Goal: Communication & Community: Answer question/provide support

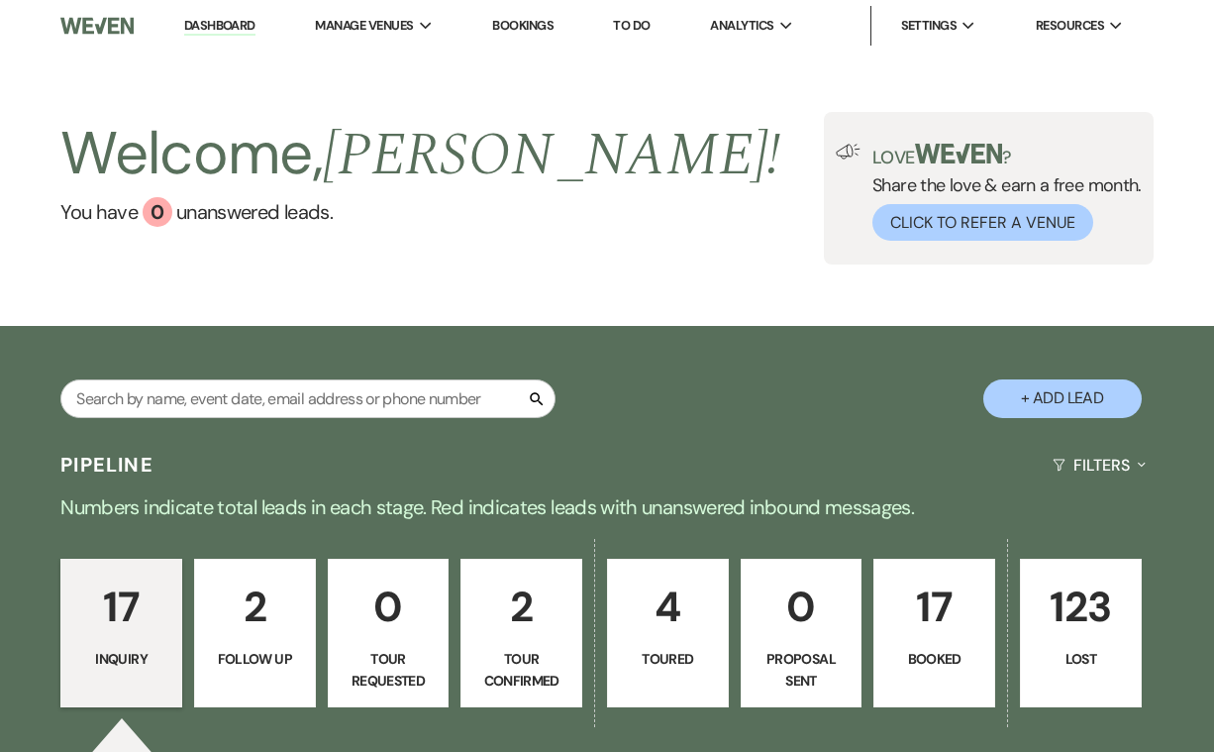
click at [130, 637] on p "17" at bounding box center [121, 606] width 96 height 66
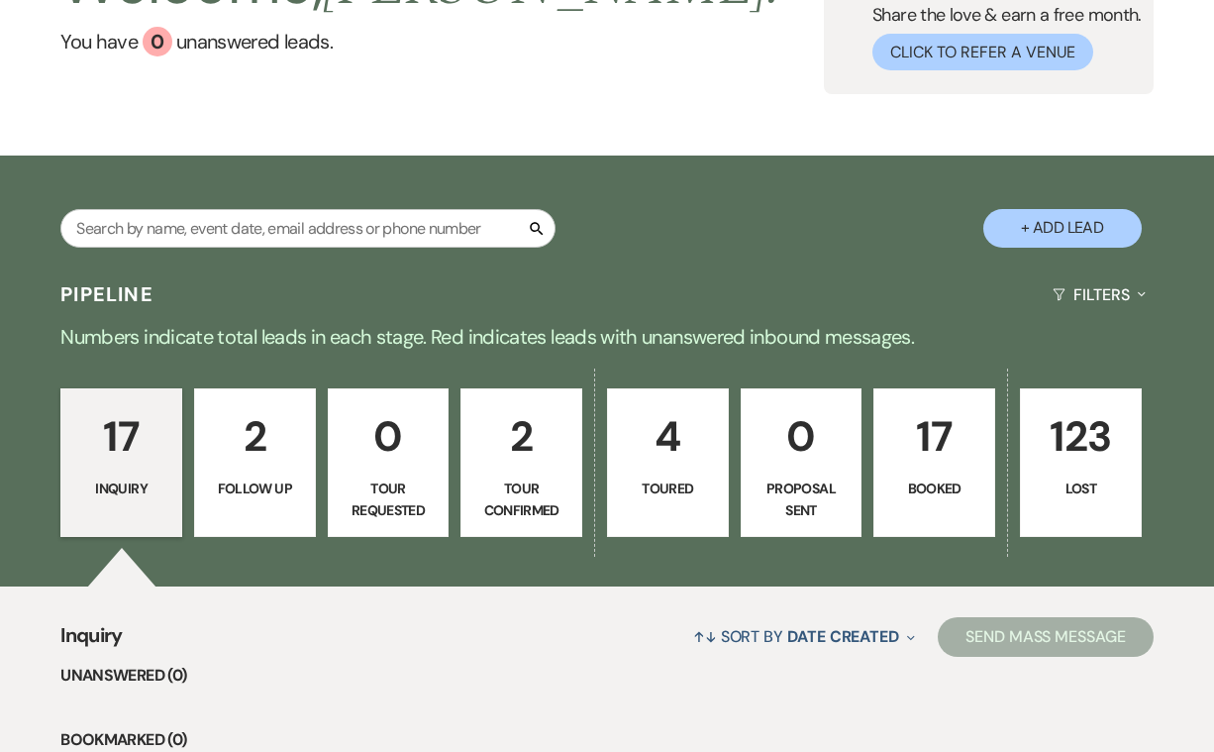
scroll to position [173, 0]
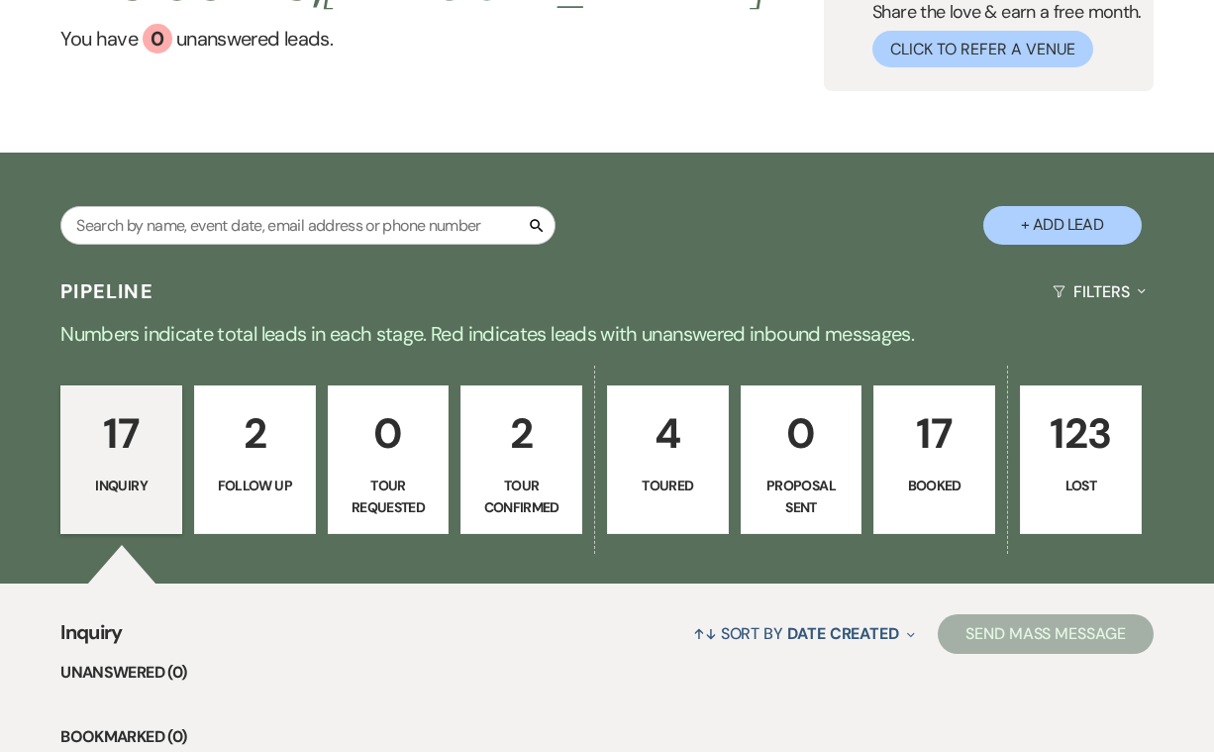
click at [940, 463] on p "17" at bounding box center [934, 433] width 96 height 66
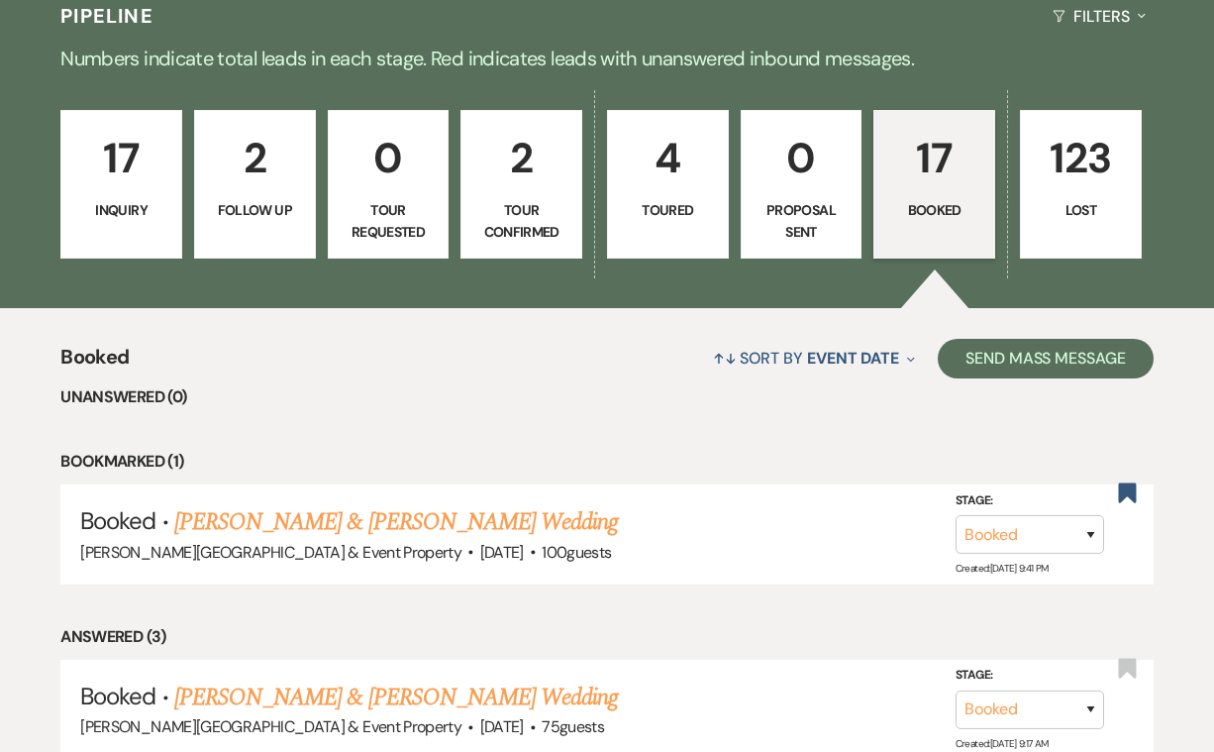
scroll to position [450, 0]
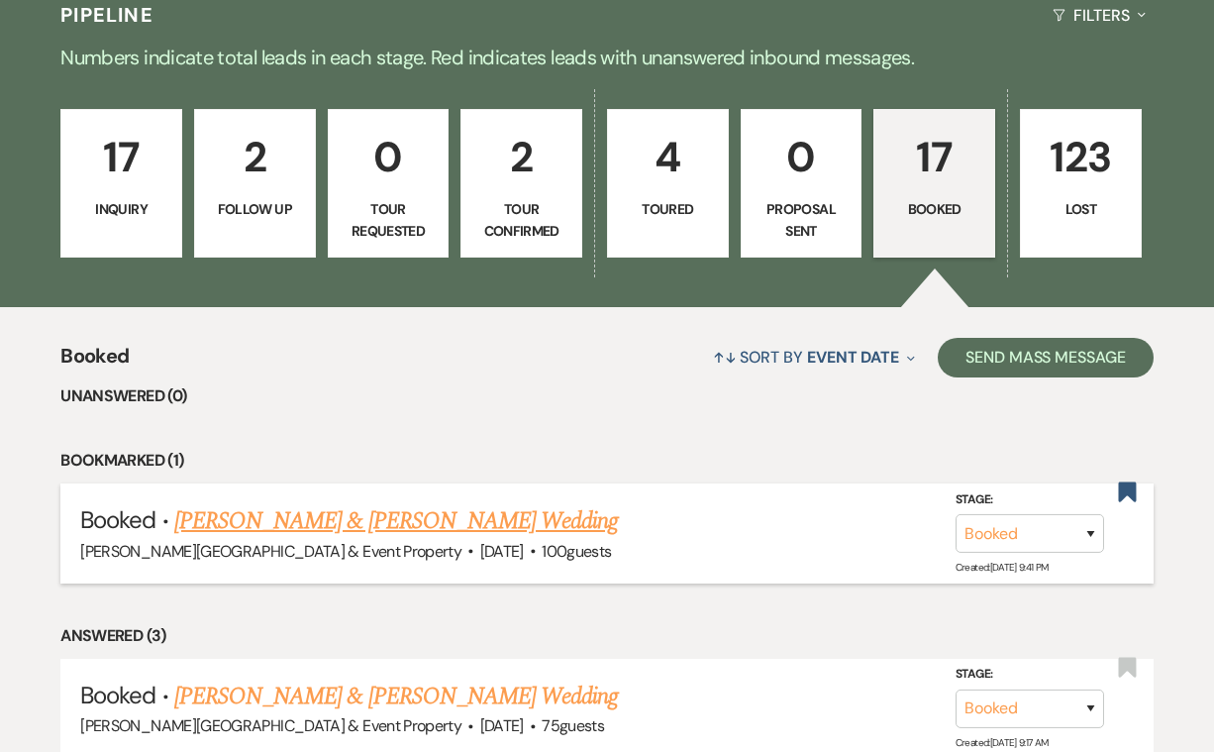
click at [459, 514] on link "[PERSON_NAME] & [PERSON_NAME] Wedding" at bounding box center [396, 521] width 444 height 36
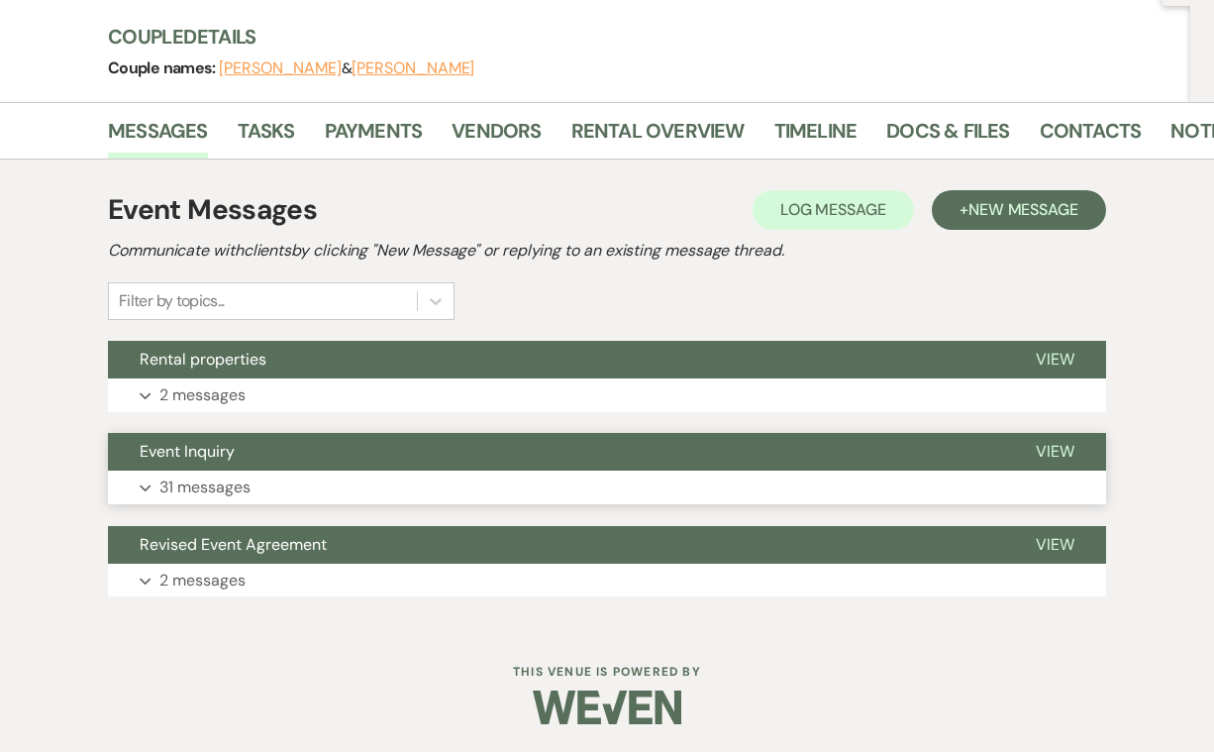
scroll to position [223, 0]
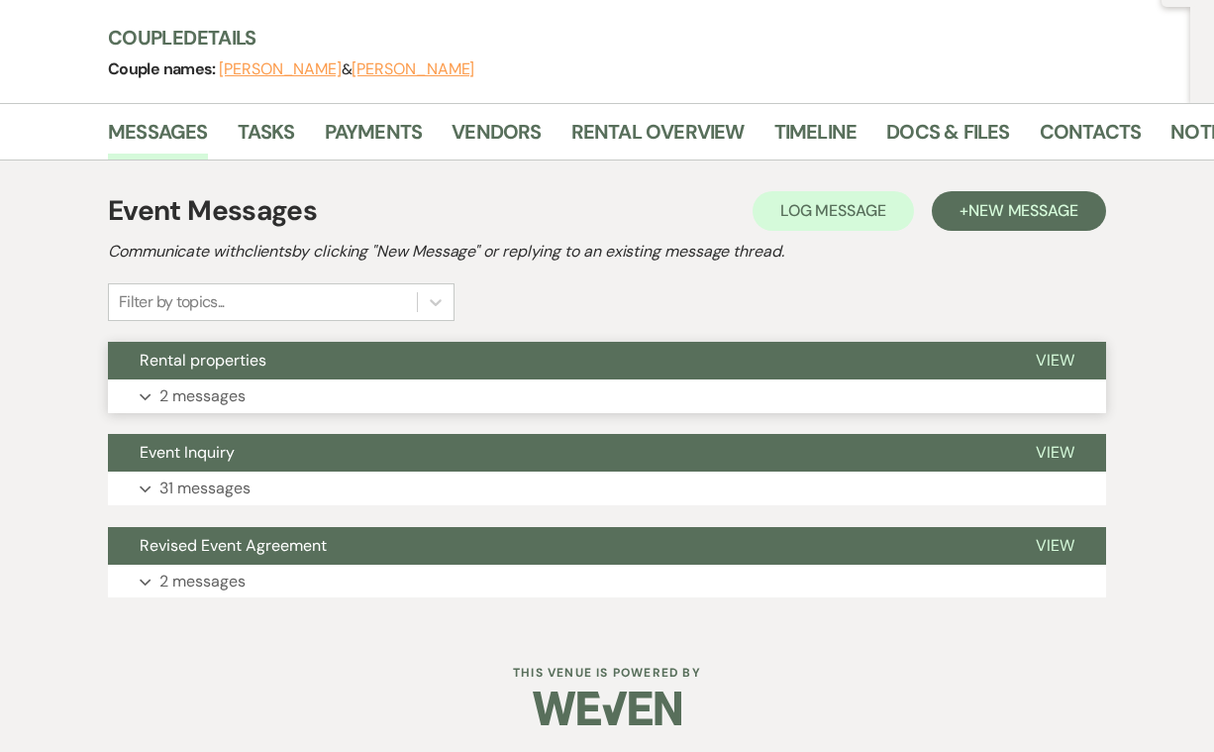
click at [245, 394] on p "2 messages" at bounding box center [202, 396] width 86 height 26
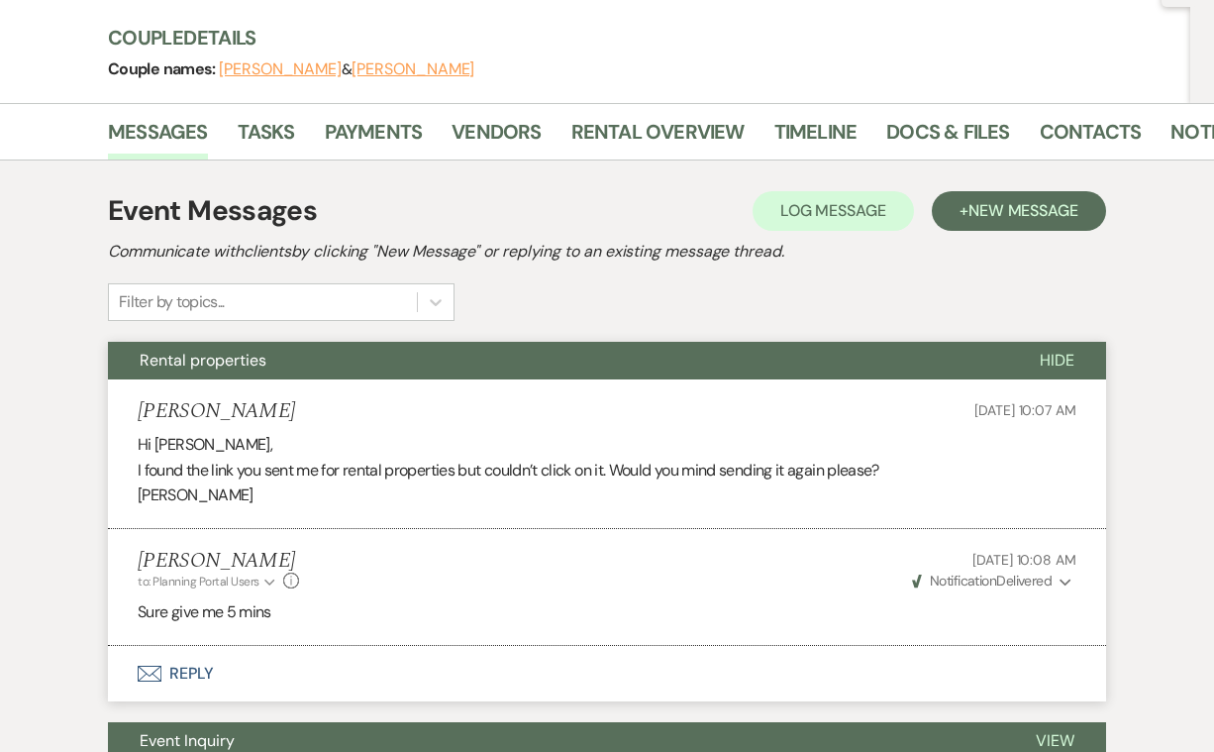
click at [149, 665] on icon "Envelope" at bounding box center [150, 673] width 24 height 16
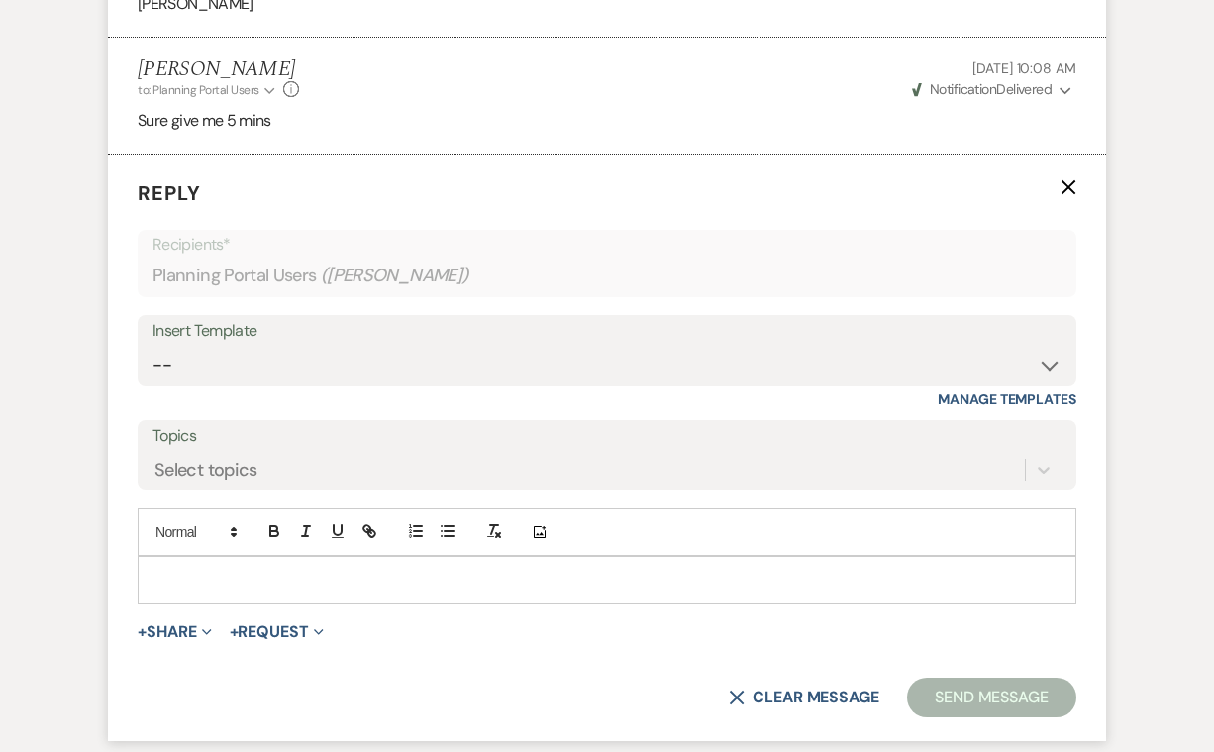
scroll to position [735, 0]
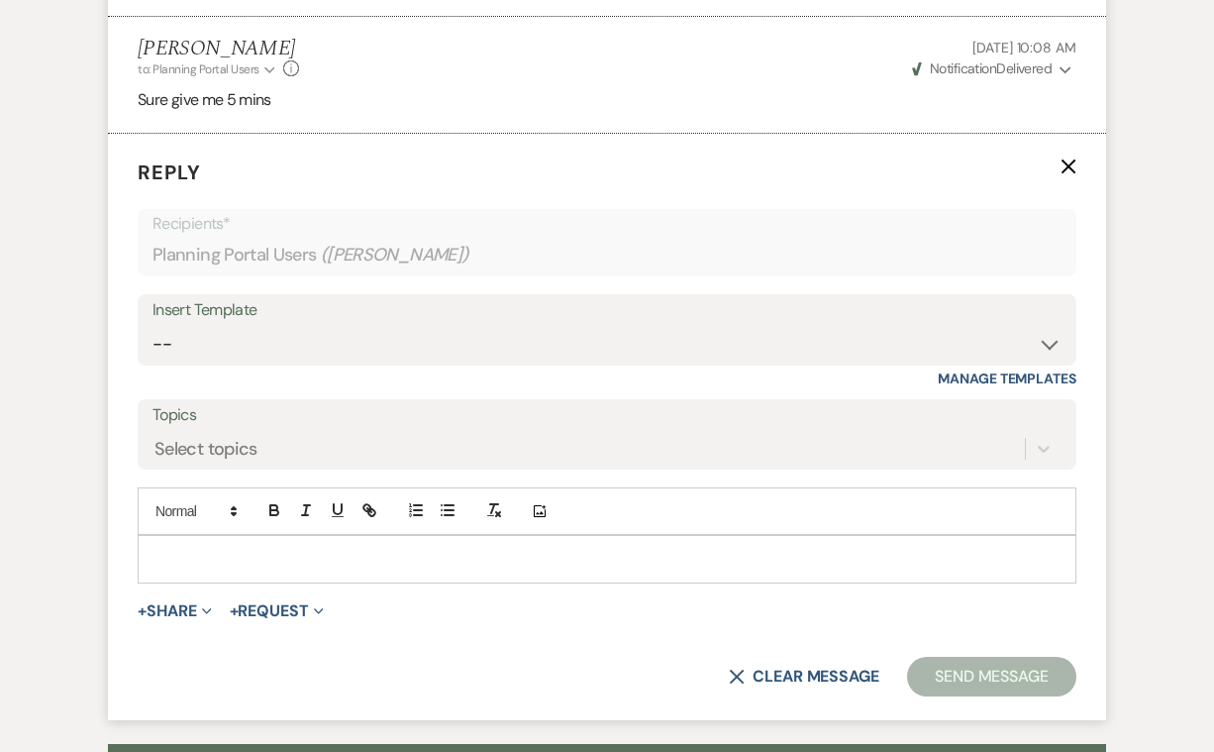
click at [164, 553] on p at bounding box center [606, 559] width 907 height 22
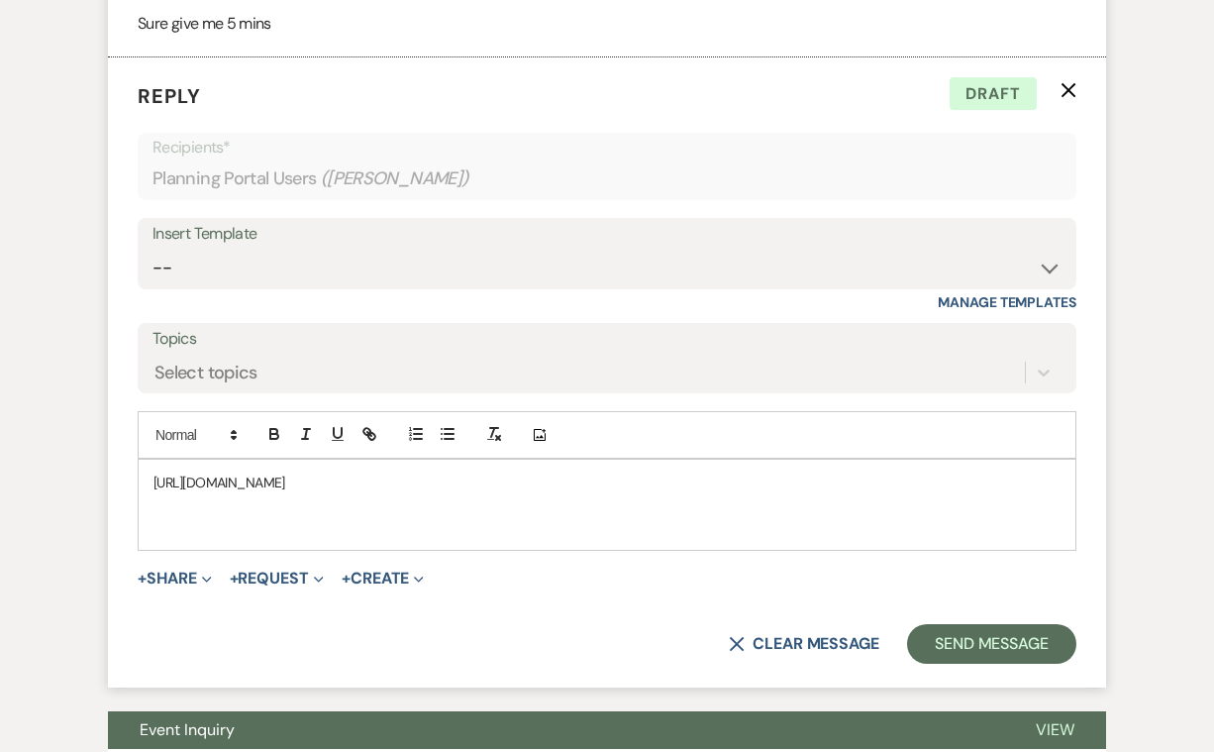
scroll to position [812, 0]
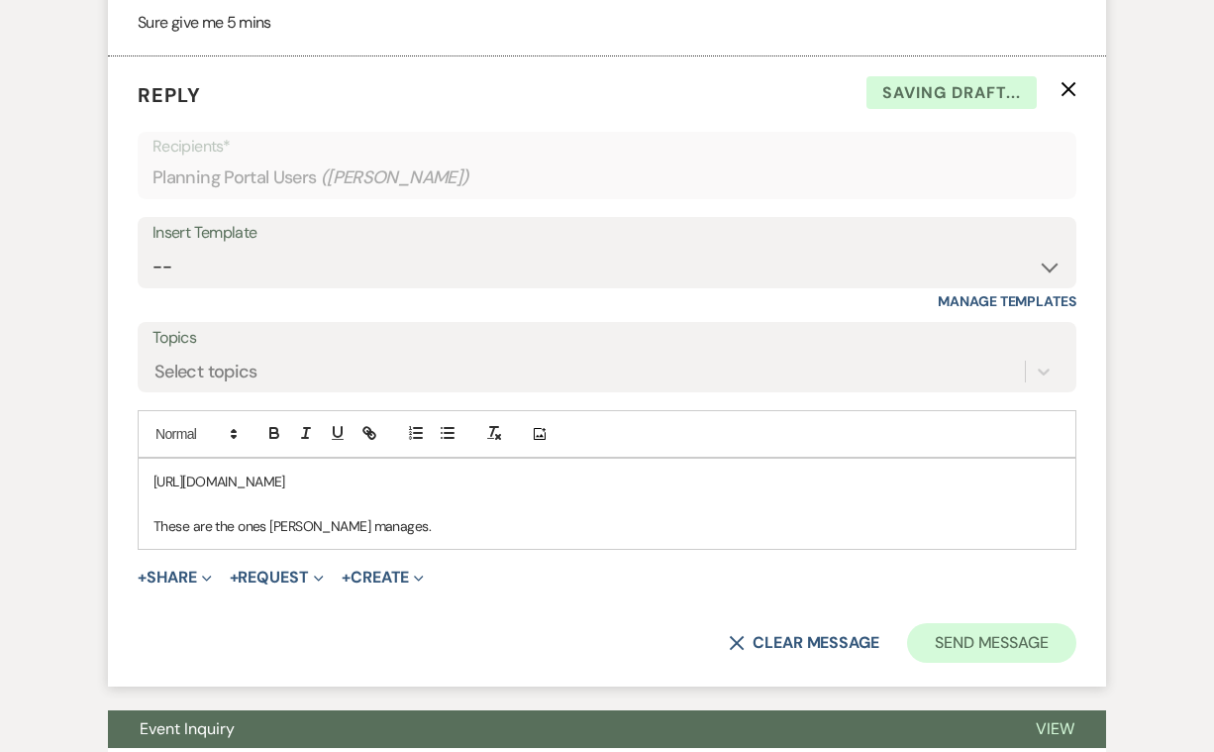
click at [994, 632] on button "Send Message" at bounding box center [991, 643] width 169 height 40
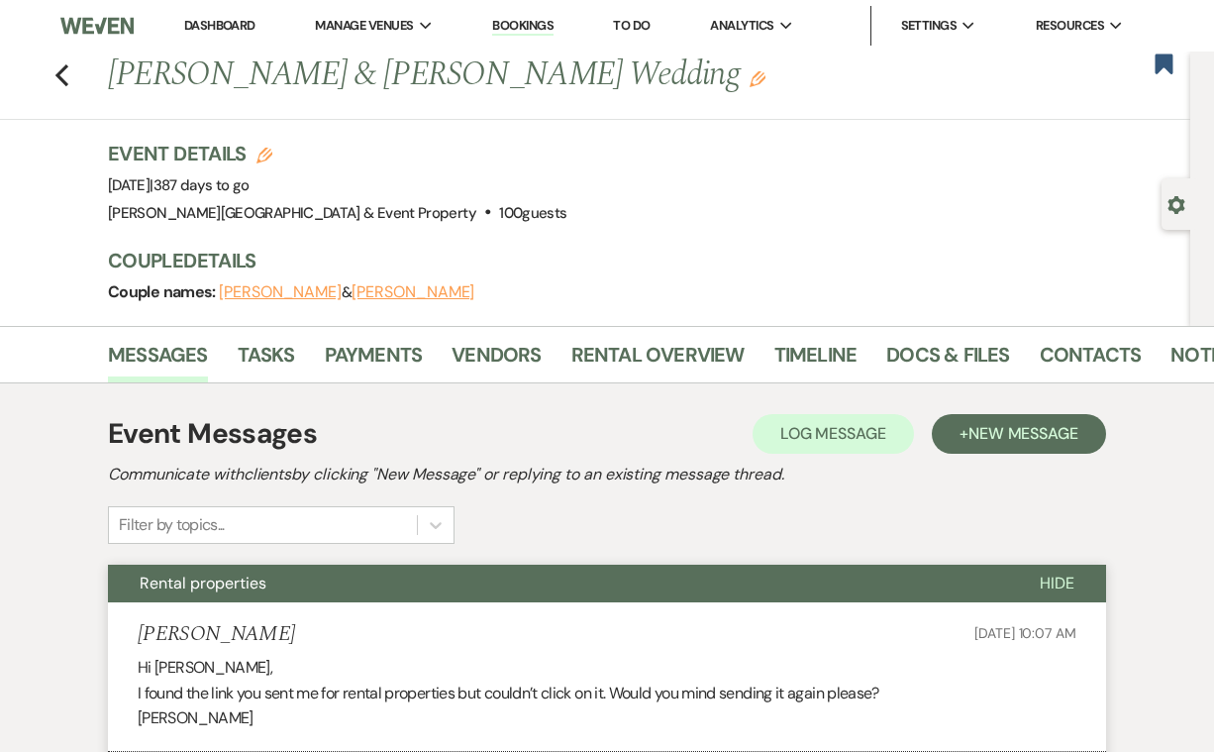
scroll to position [0, 0]
click at [525, 23] on link "Bookings" at bounding box center [522, 26] width 61 height 19
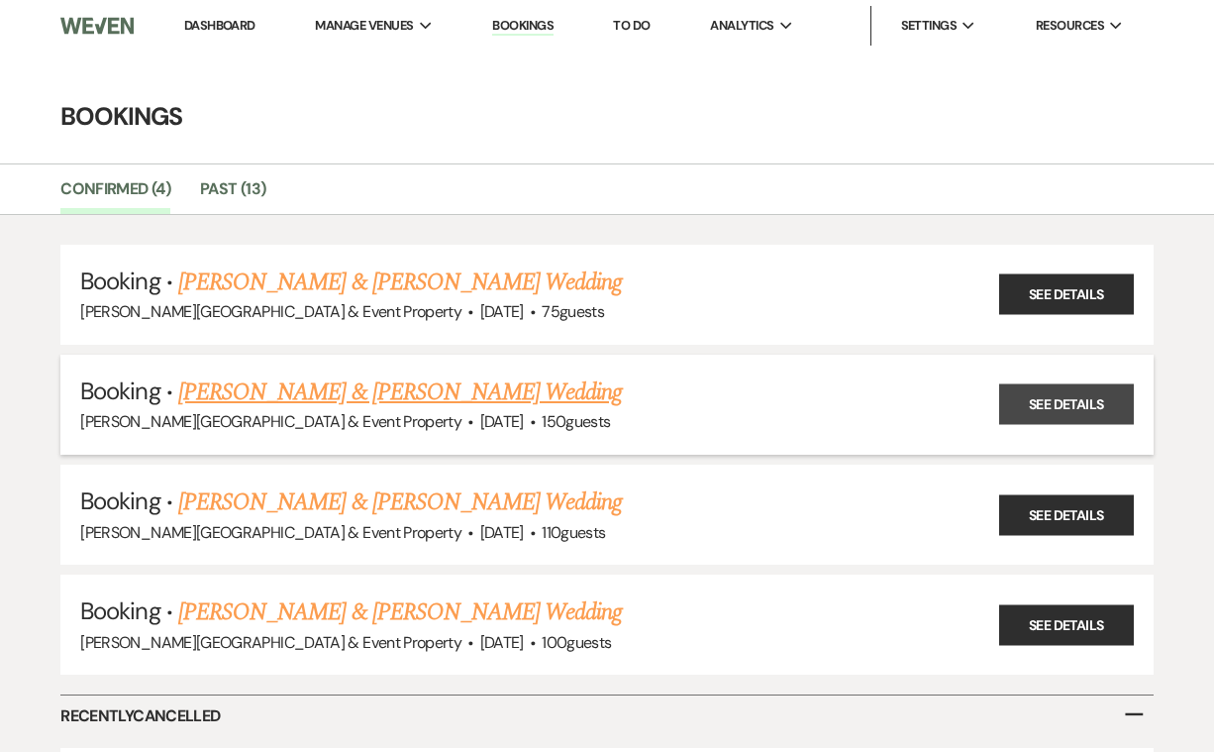
click at [1074, 400] on link "See Details" at bounding box center [1066, 404] width 135 height 41
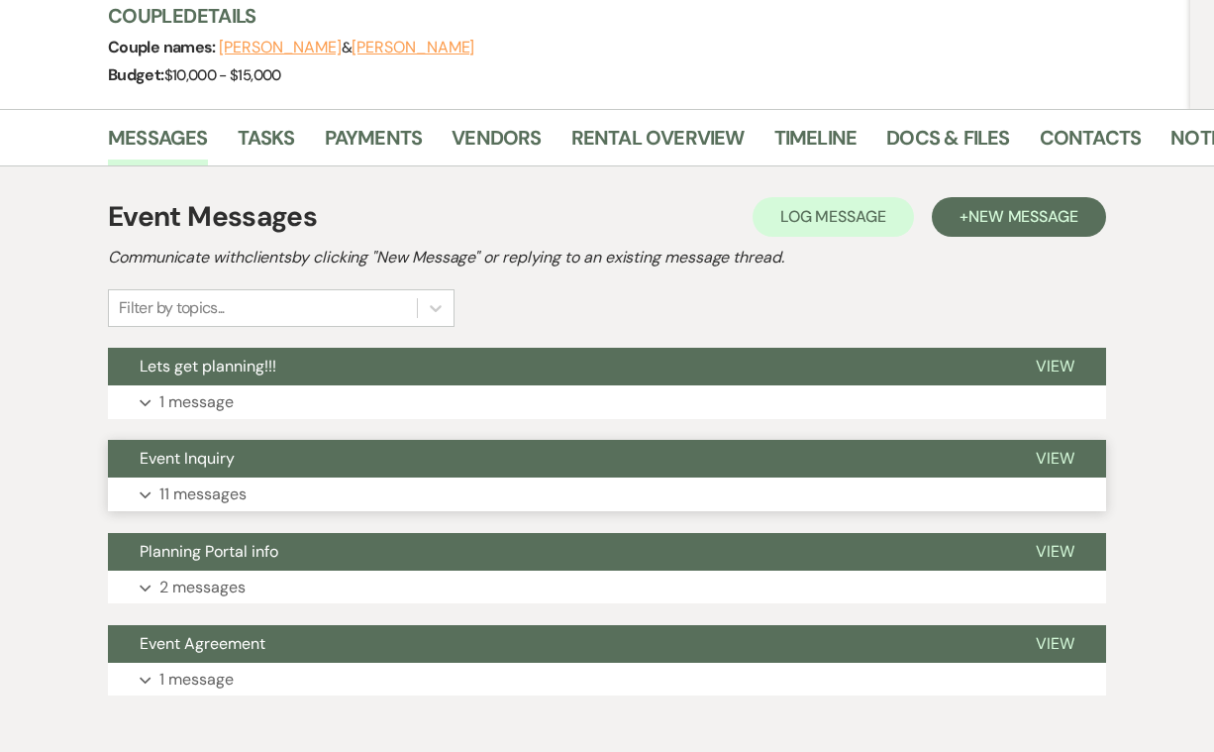
scroll to position [265, 0]
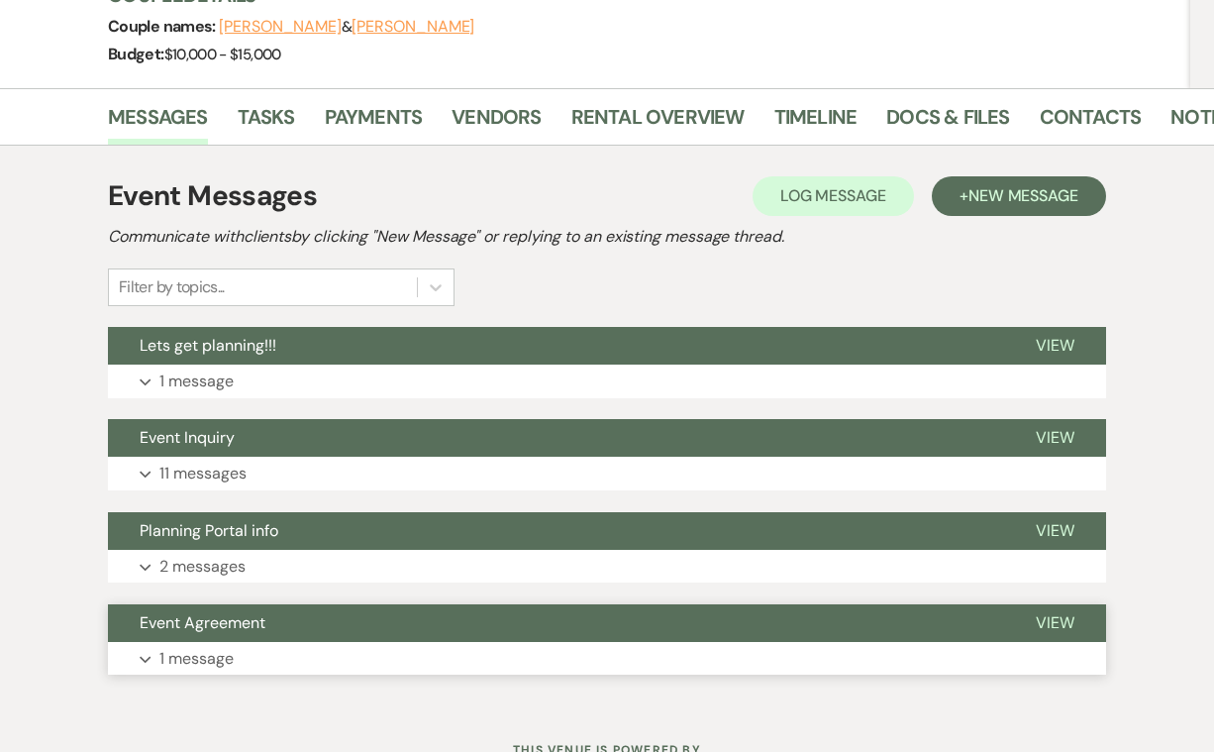
click at [199, 651] on p "1 message" at bounding box center [196, 659] width 74 height 26
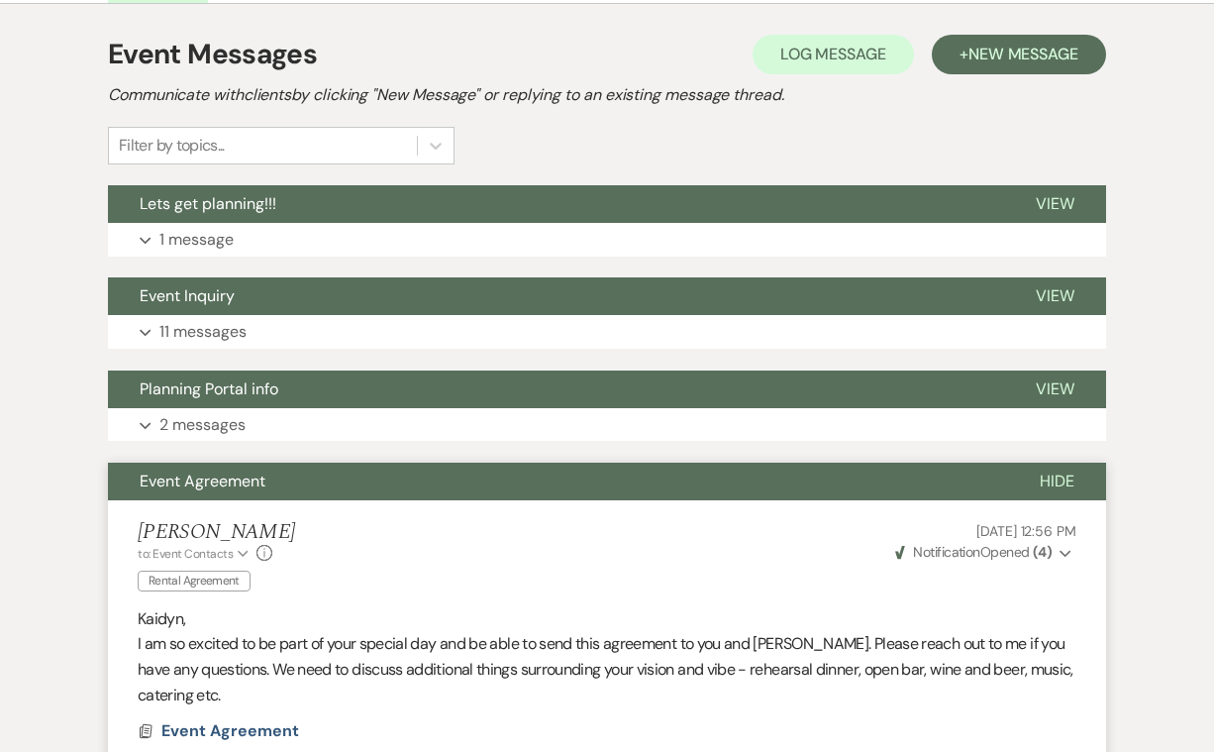
scroll to position [387, 0]
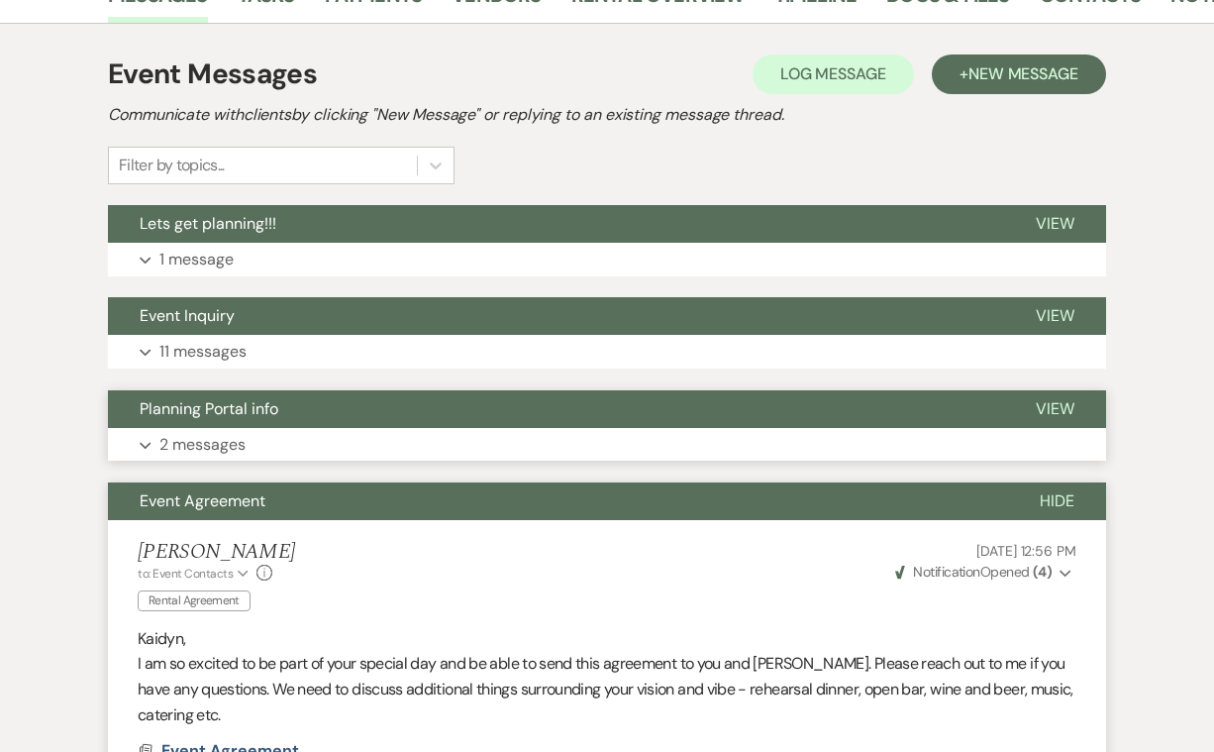
click at [249, 439] on button "Expand 2 messages" at bounding box center [607, 445] width 998 height 34
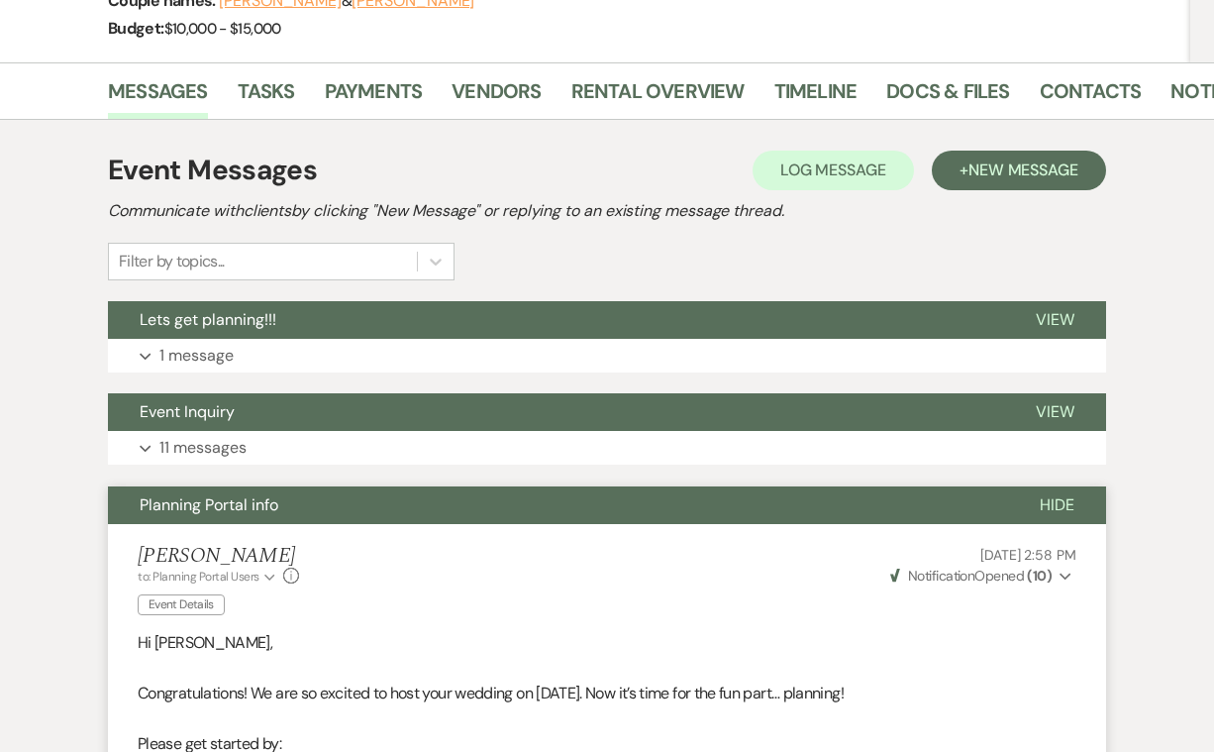
scroll to position [267, 0]
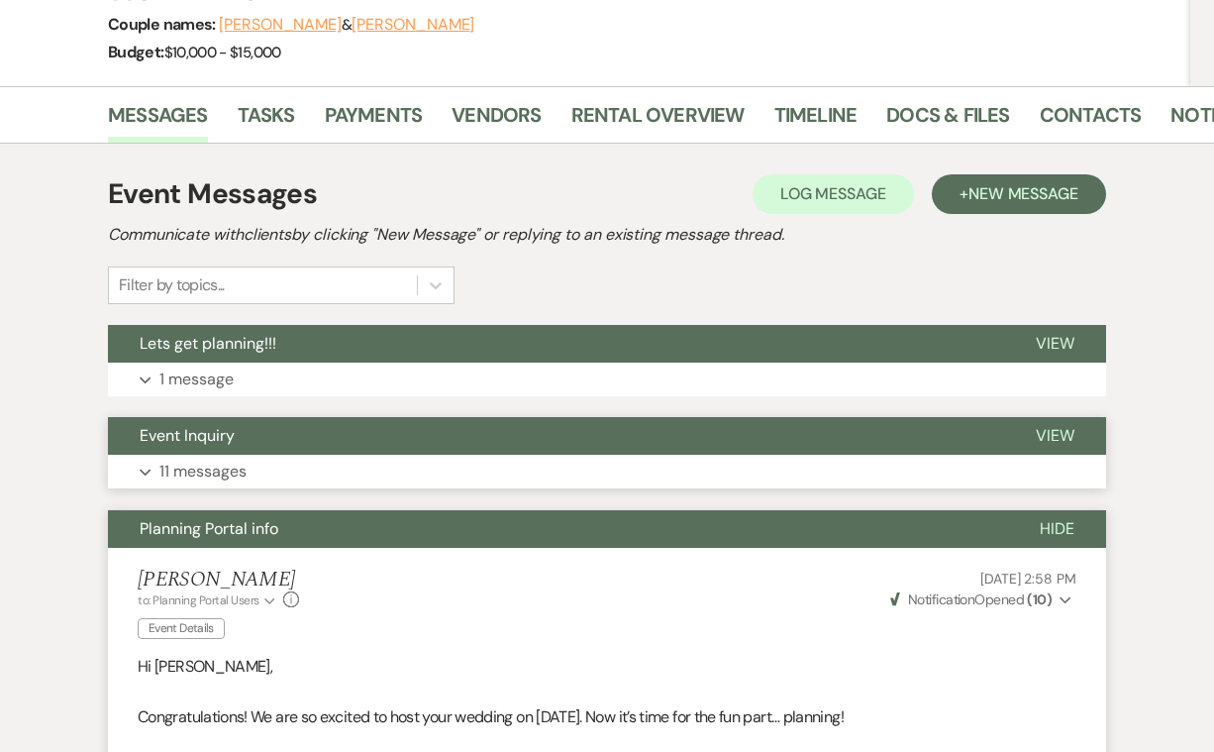
click at [427, 470] on button "Expand 11 messages" at bounding box center [607, 472] width 998 height 34
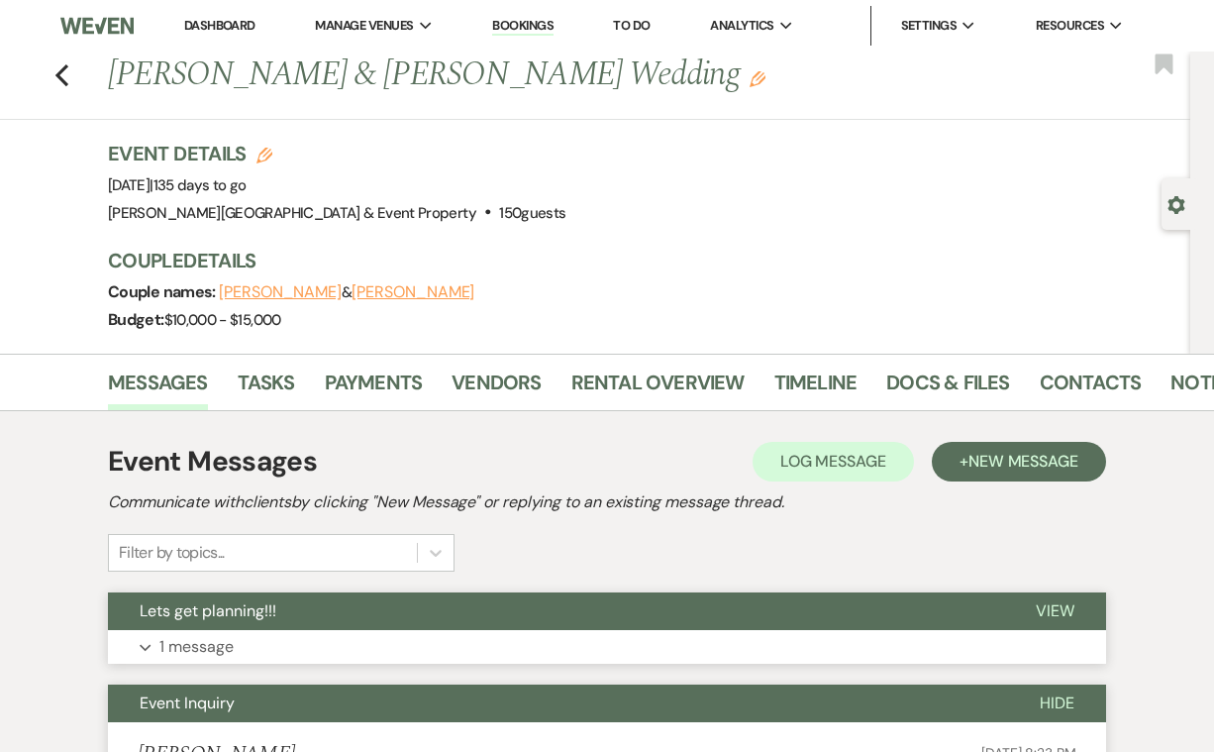
scroll to position [0, 0]
click at [61, 76] on icon "Previous" at bounding box center [61, 75] width 15 height 24
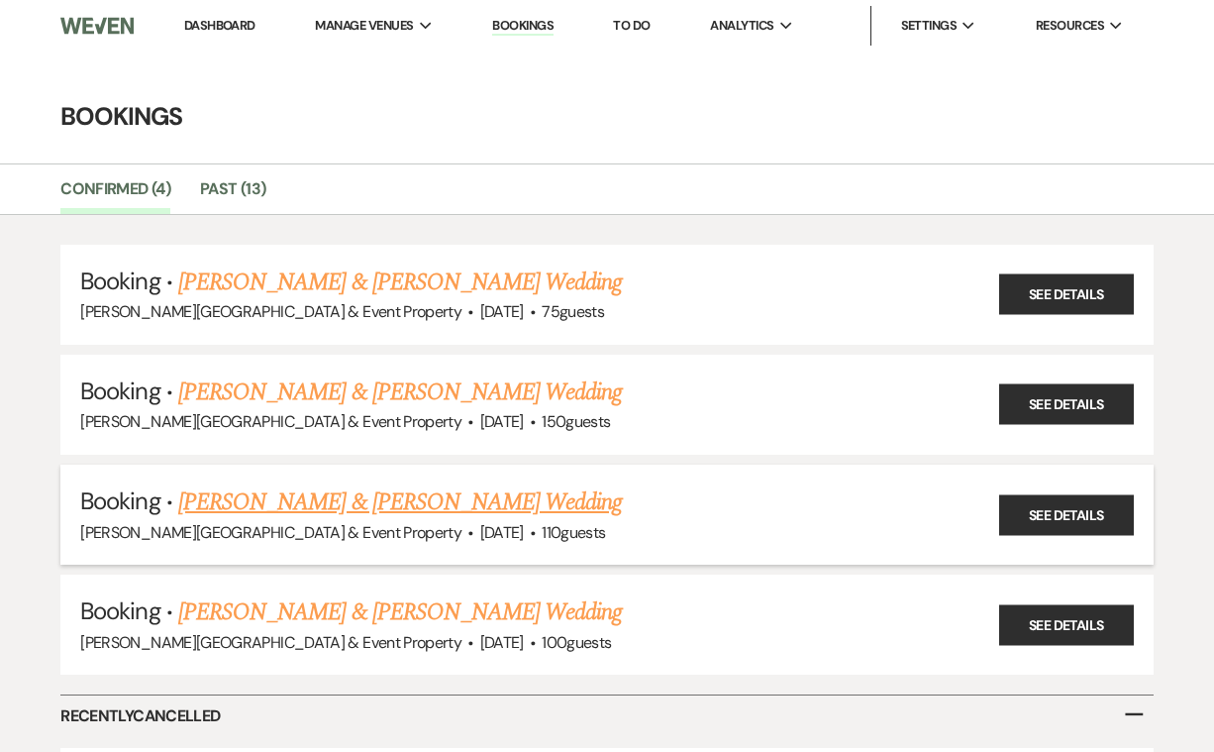
click at [538, 503] on link "[PERSON_NAME] & [PERSON_NAME] Wedding" at bounding box center [400, 502] width 444 height 36
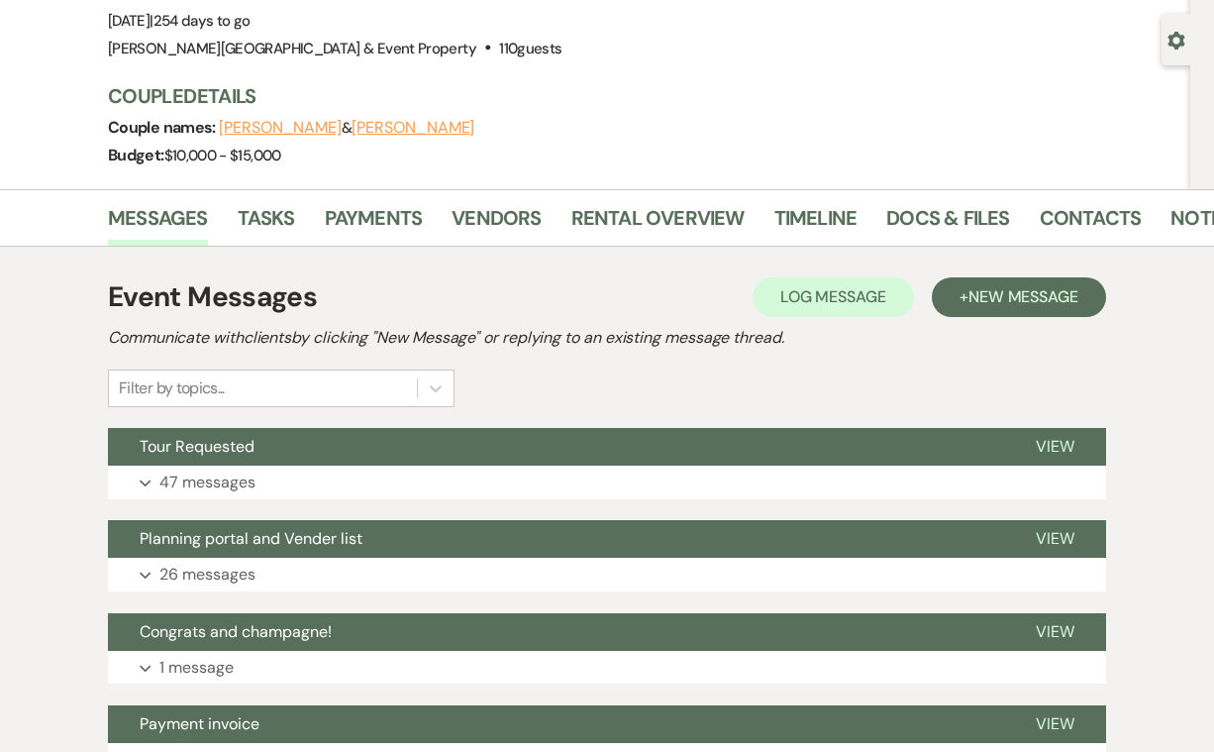
scroll to position [186, 0]
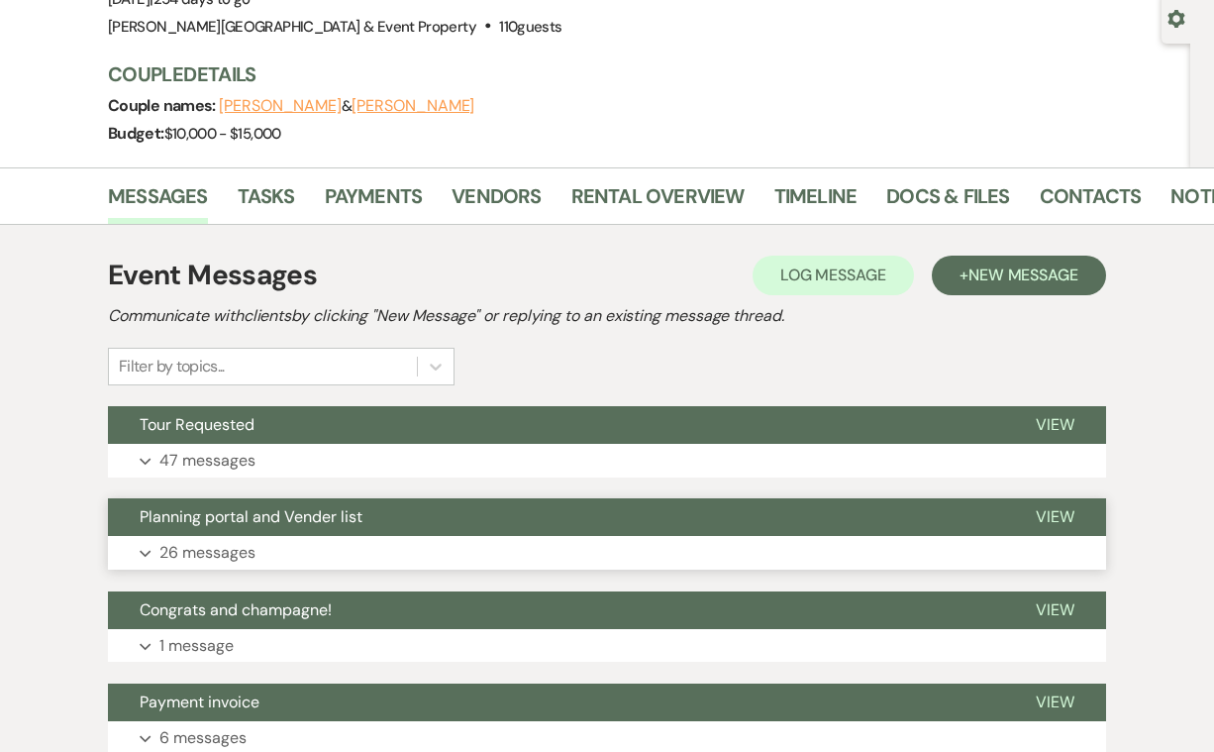
click at [215, 548] on p "26 messages" at bounding box center [207, 553] width 96 height 26
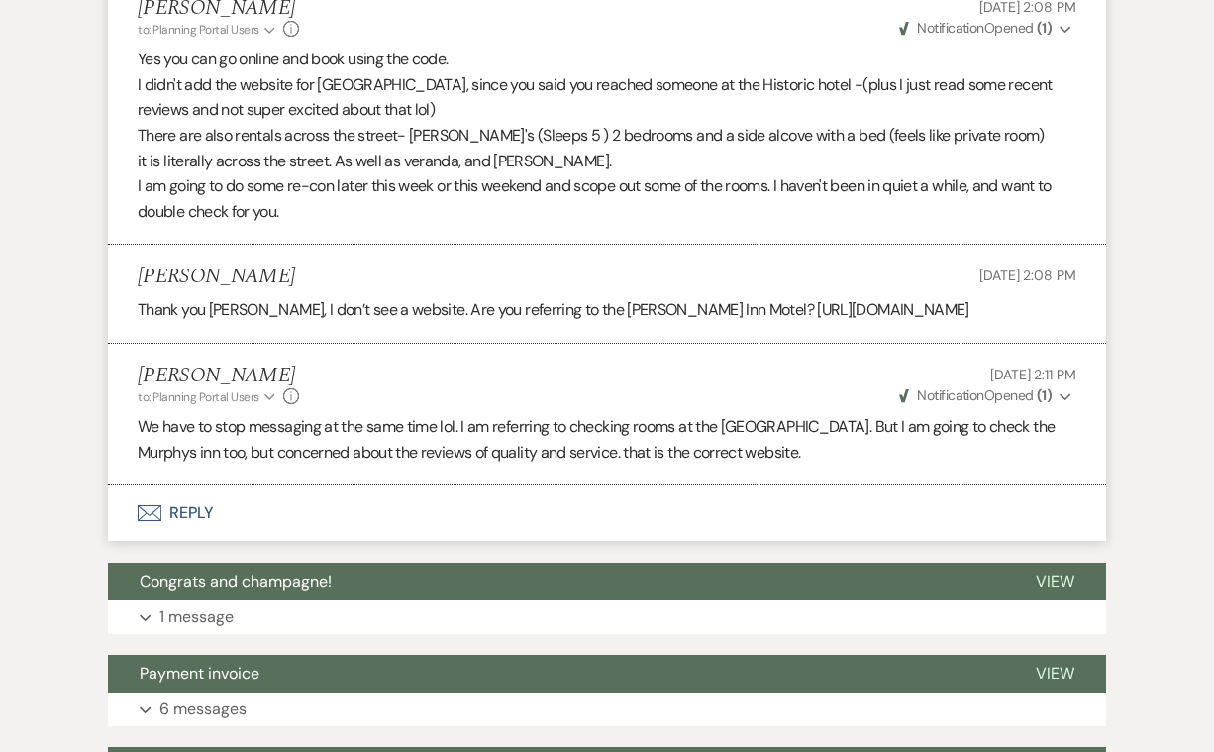
scroll to position [5560, 0]
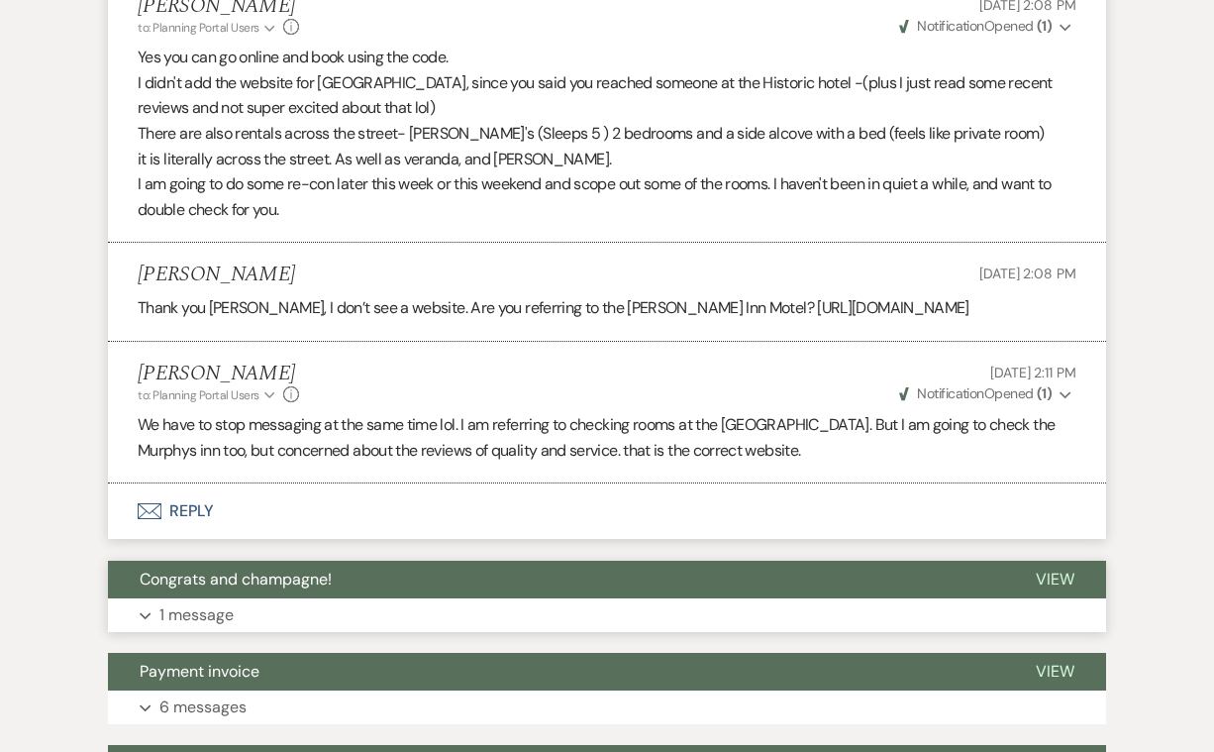
click at [215, 602] on p "1 message" at bounding box center [196, 615] width 74 height 26
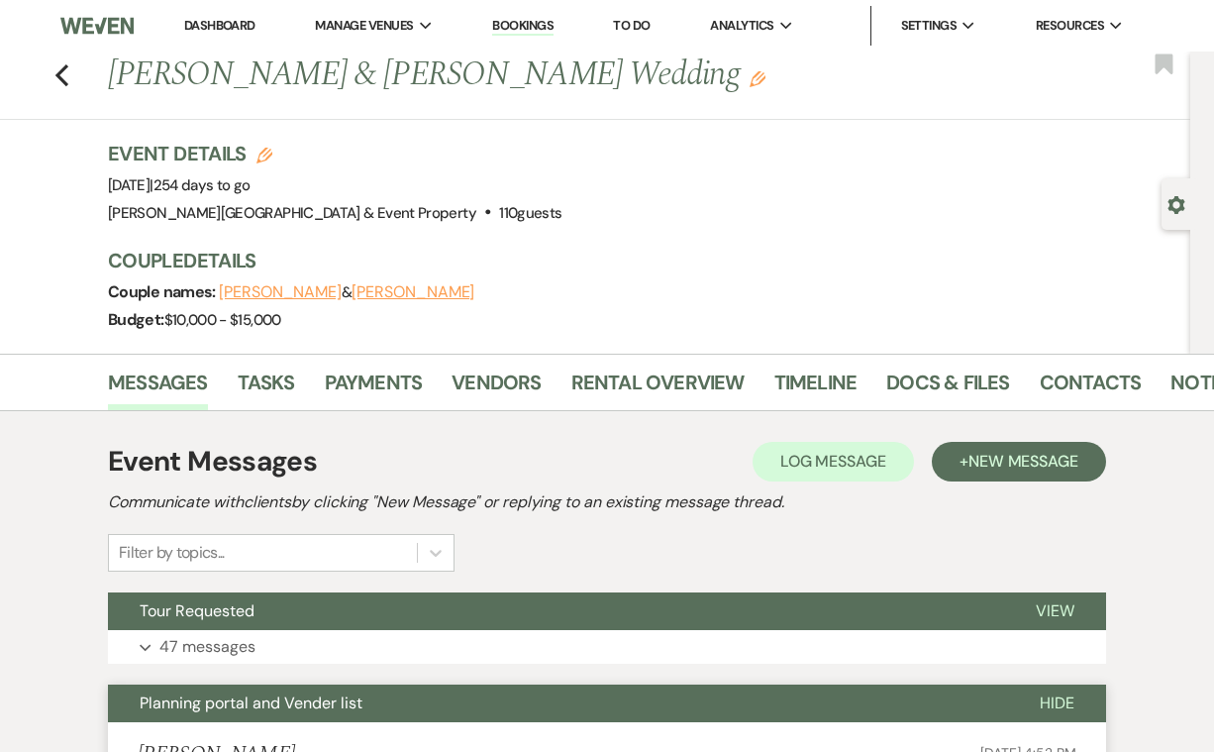
scroll to position [0, 0]
click at [58, 76] on use "button" at bounding box center [61, 75] width 13 height 22
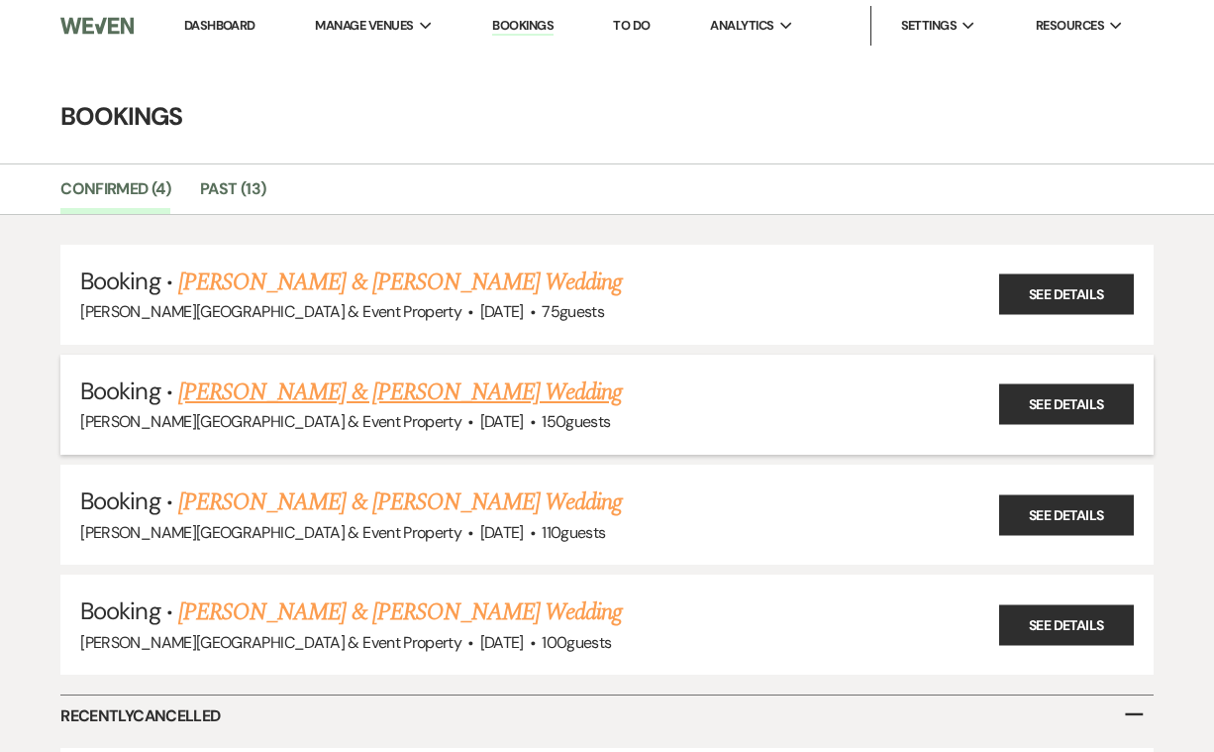
click at [405, 388] on link "[PERSON_NAME] & [PERSON_NAME] Wedding" at bounding box center [400, 392] width 444 height 36
